Goal: Task Accomplishment & Management: Manage account settings

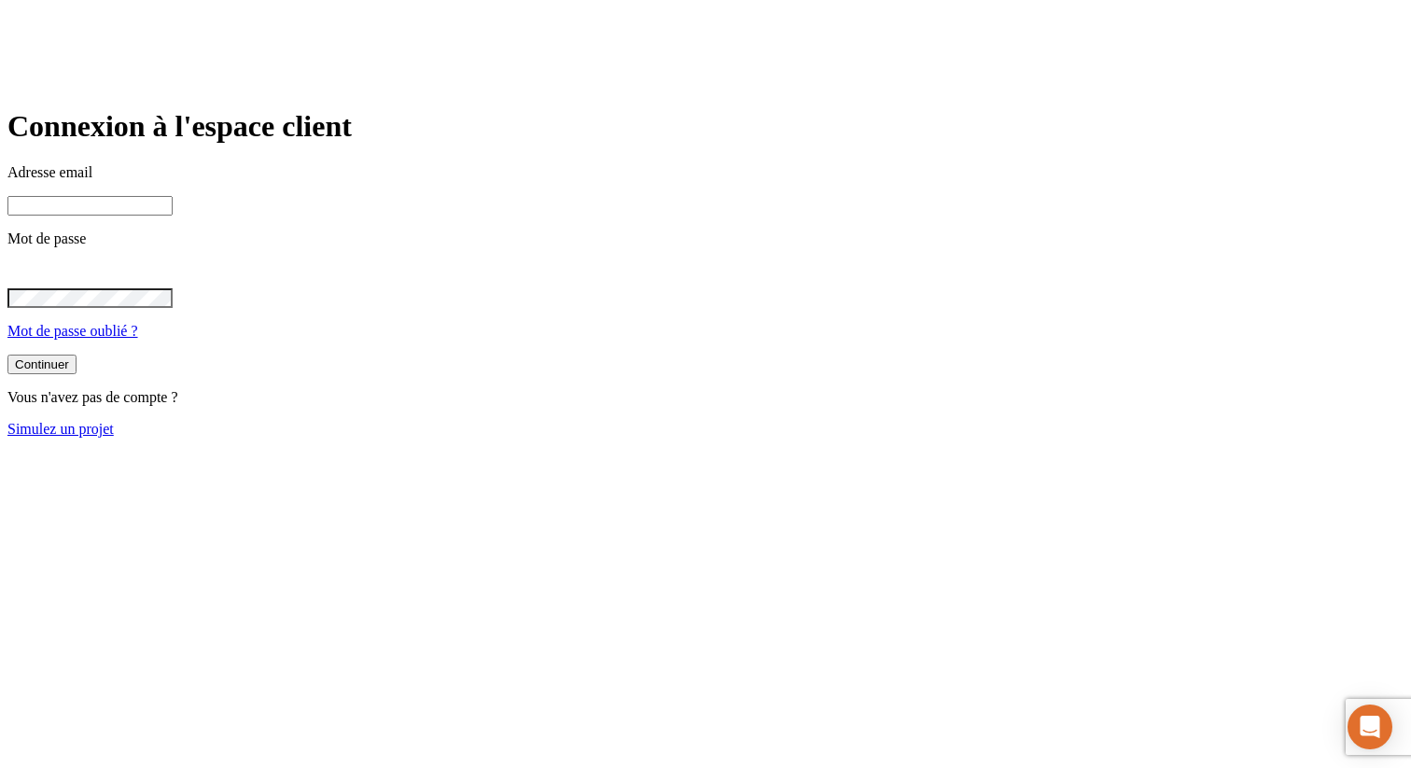
click at [173, 216] on input at bounding box center [89, 206] width 165 height 20
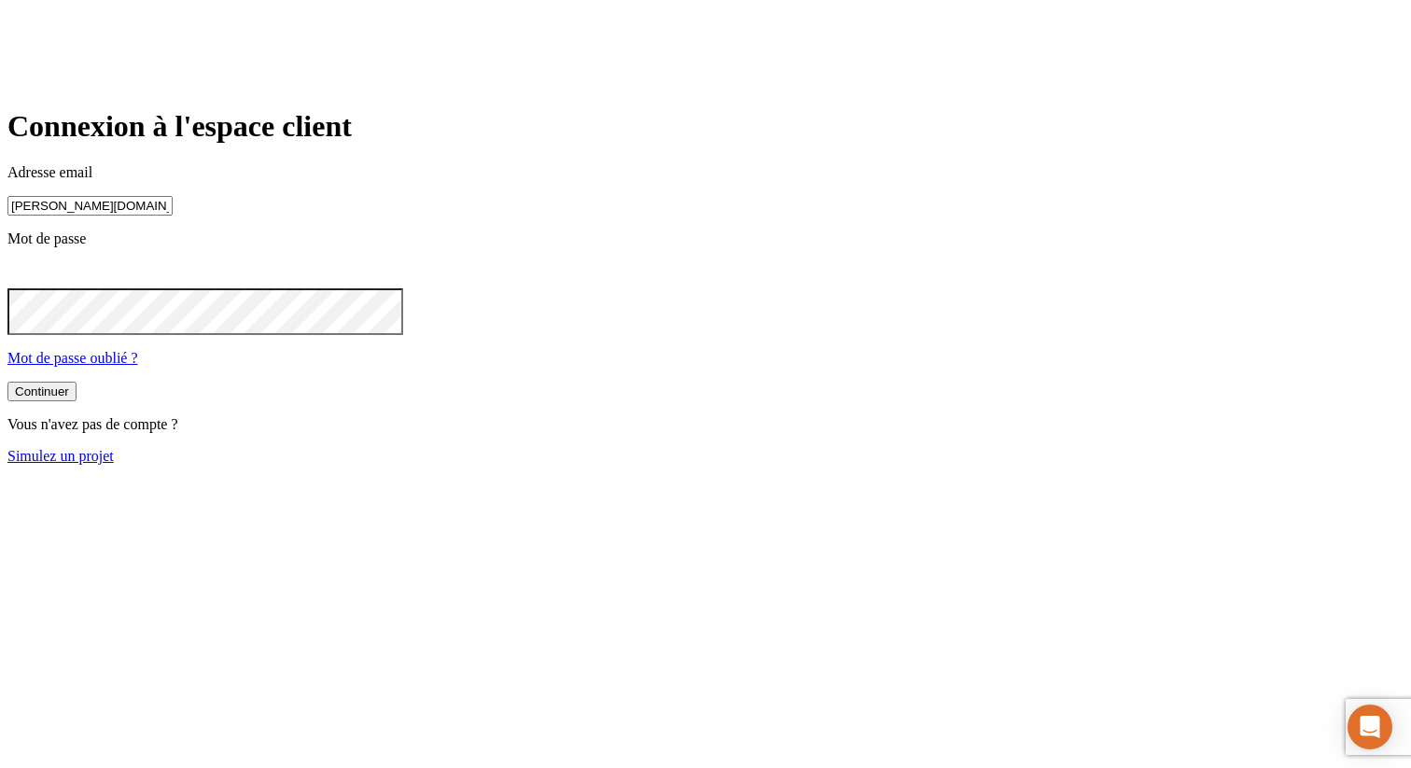
type input "[PERSON_NAME][DOMAIN_NAME][EMAIL_ADDRESS][DOMAIN_NAME]"
click at [7, 383] on button "Continuer" at bounding box center [41, 393] width 69 height 20
click at [76, 401] on button "Continuer" at bounding box center [41, 392] width 69 height 20
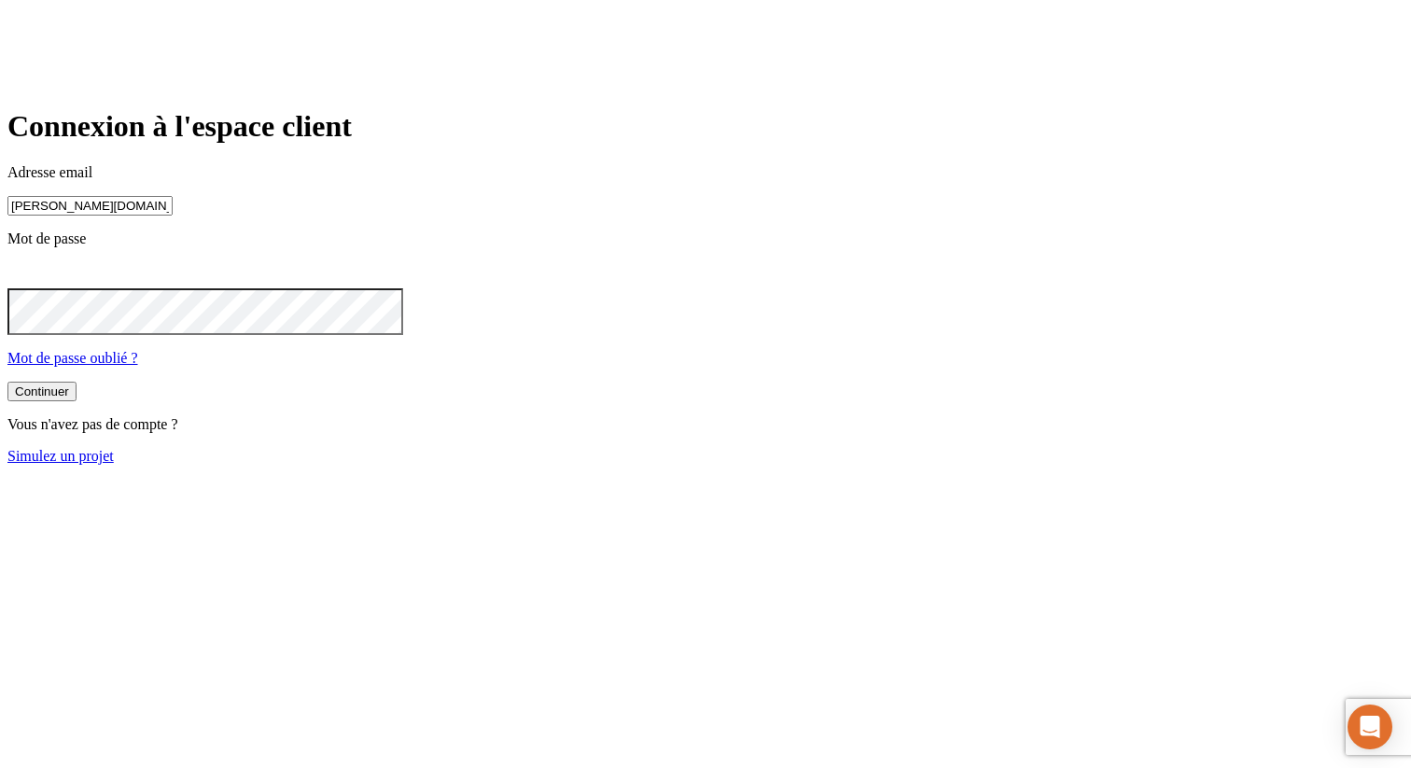
click at [76, 401] on button "Continuer" at bounding box center [41, 392] width 69 height 20
click at [173, 216] on input "[PERSON_NAME][DOMAIN_NAME][EMAIL_ADDRESS][DOMAIN_NAME]" at bounding box center [89, 206] width 165 height 20
paste input "[PERSON_NAME][DOMAIN_NAME][EMAIL_ADDRESS][DOMAIN_NAME]"
type input "[PERSON_NAME][DOMAIN_NAME][EMAIL_ADDRESS][DOMAIN_NAME]"
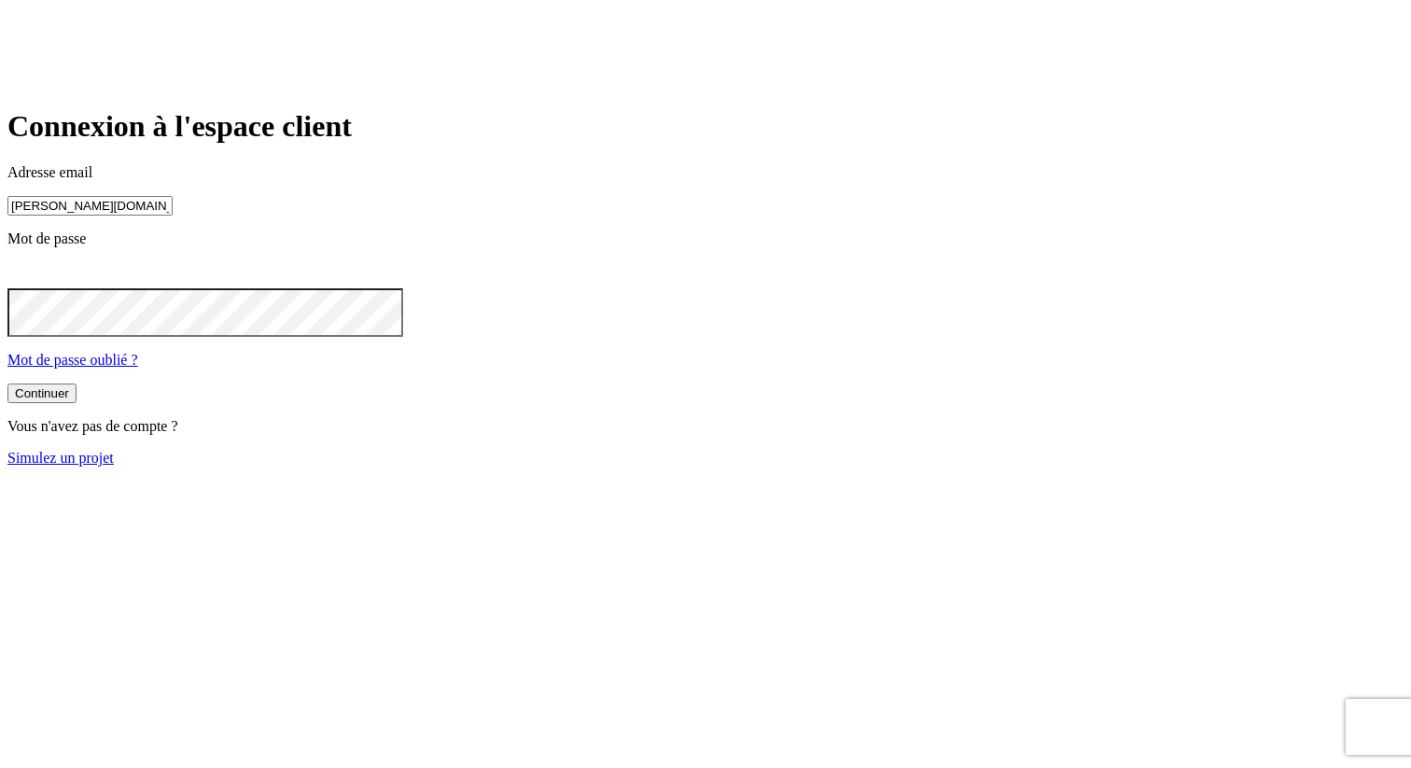
click at [7, 383] on button "Continuer" at bounding box center [41, 393] width 69 height 20
click at [173, 216] on input at bounding box center [89, 206] width 165 height 20
paste input "[PERSON_NAME][DOMAIN_NAME][EMAIL_ADDRESS][DOMAIN_NAME]"
type input "[PERSON_NAME][DOMAIN_NAME][EMAIL_ADDRESS][DOMAIN_NAME]"
click at [7, 383] on button "Continuer" at bounding box center [41, 393] width 69 height 20
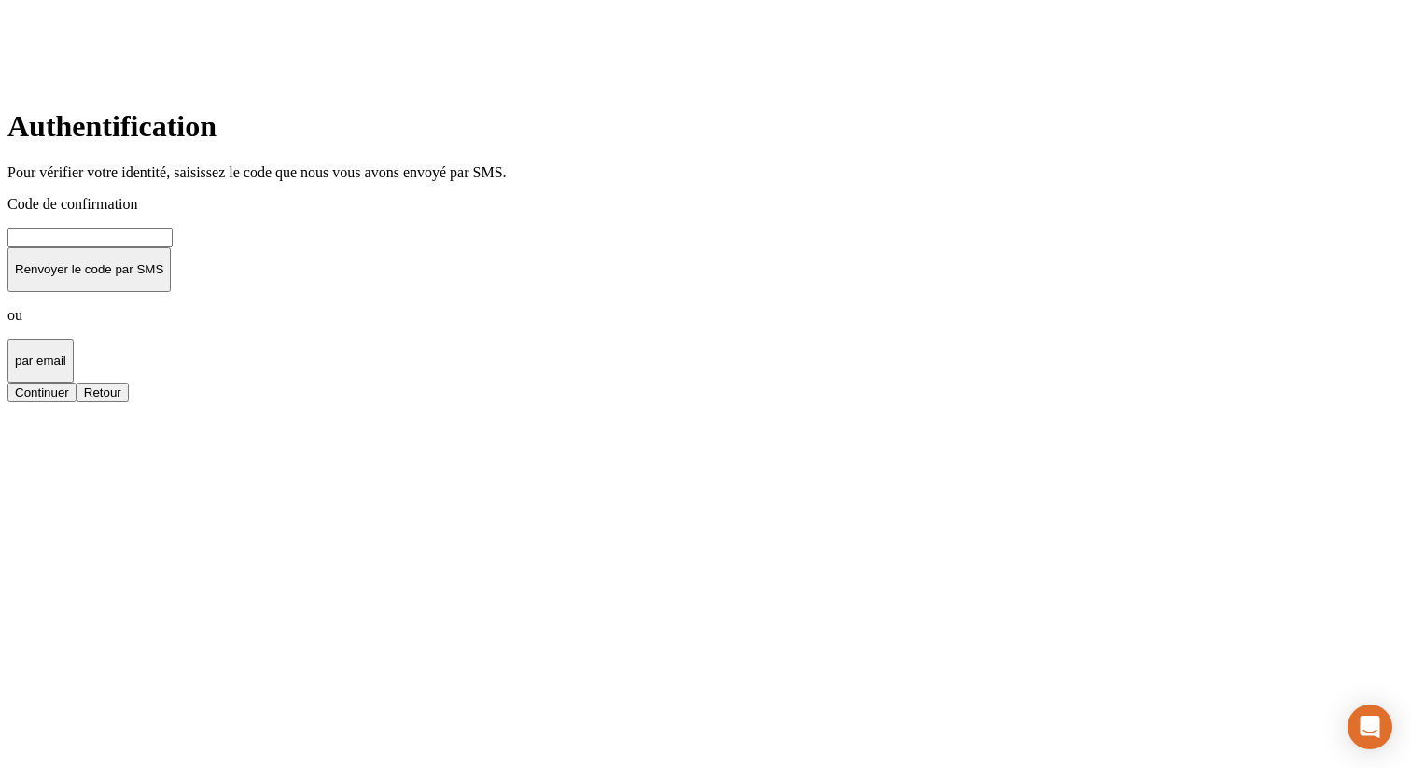
click at [173, 247] on input at bounding box center [89, 238] width 165 height 20
type input "000000"
click at [7, 382] on button "Continuer" at bounding box center [41, 392] width 69 height 20
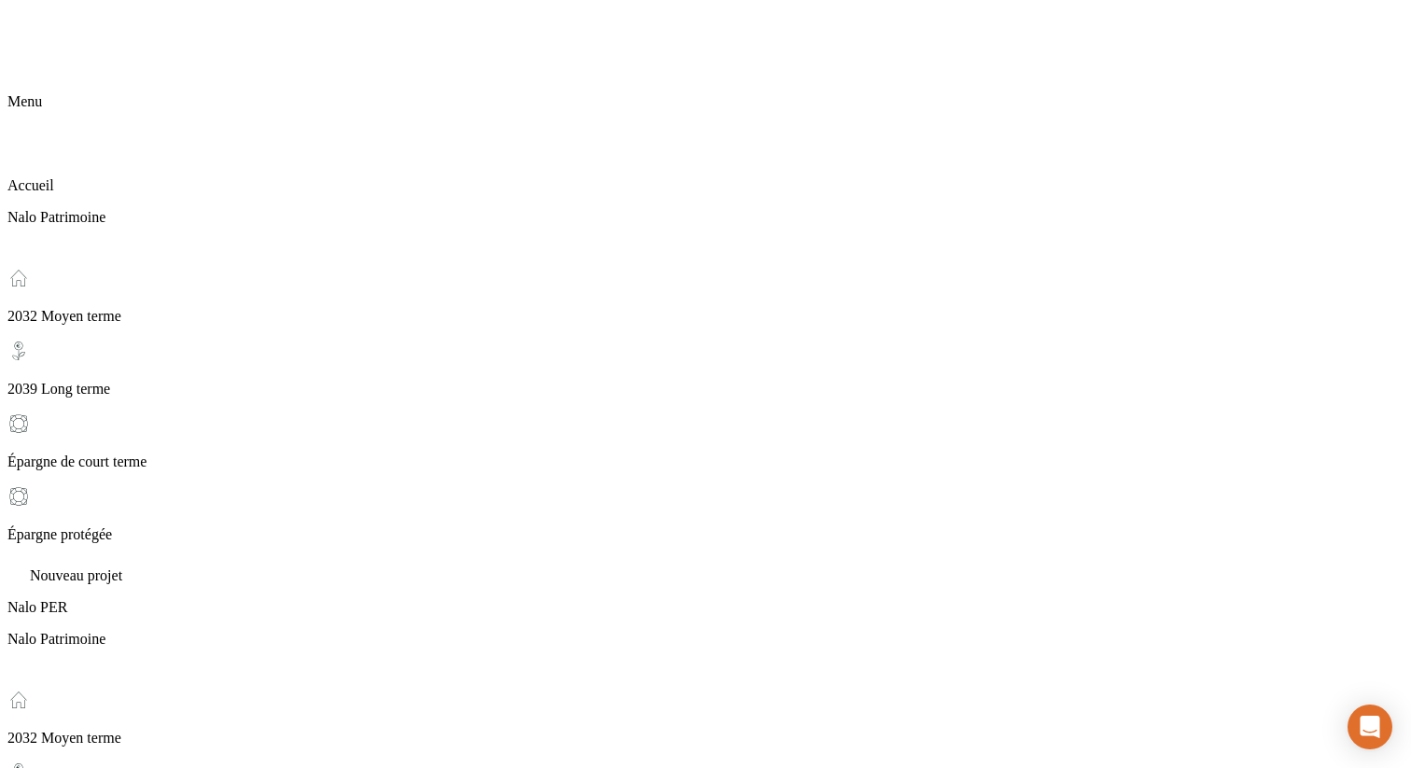
scroll to position [218, 0]
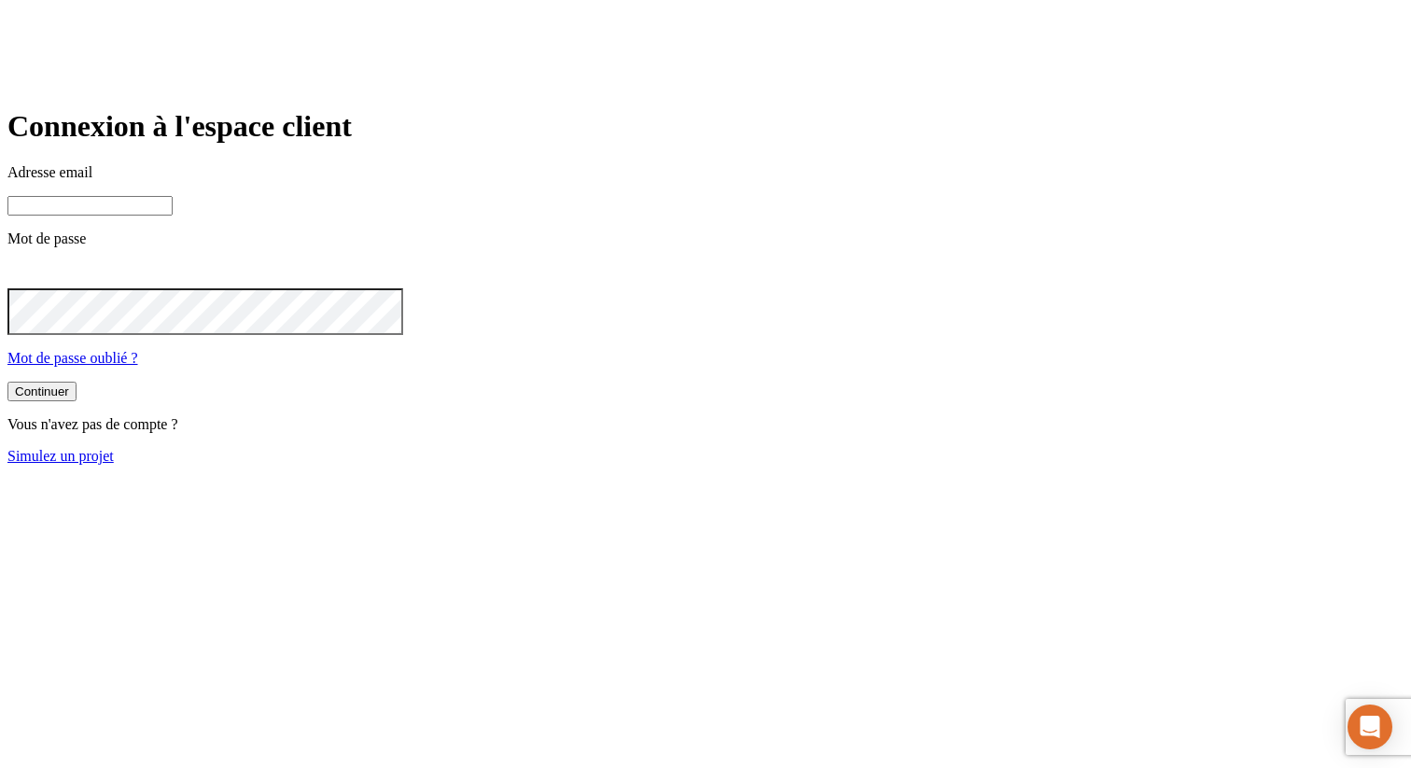
click at [173, 216] on input at bounding box center [89, 206] width 165 height 20
paste input "[PERSON_NAME][DOMAIN_NAME][EMAIL_ADDRESS][DOMAIN_NAME]"
type input "[PERSON_NAME][DOMAIN_NAME][EMAIL_ADDRESS][DOMAIN_NAME]"
click at [7, 383] on button "Continuer" at bounding box center [41, 393] width 69 height 20
